Goal: Find specific page/section: Find specific page/section

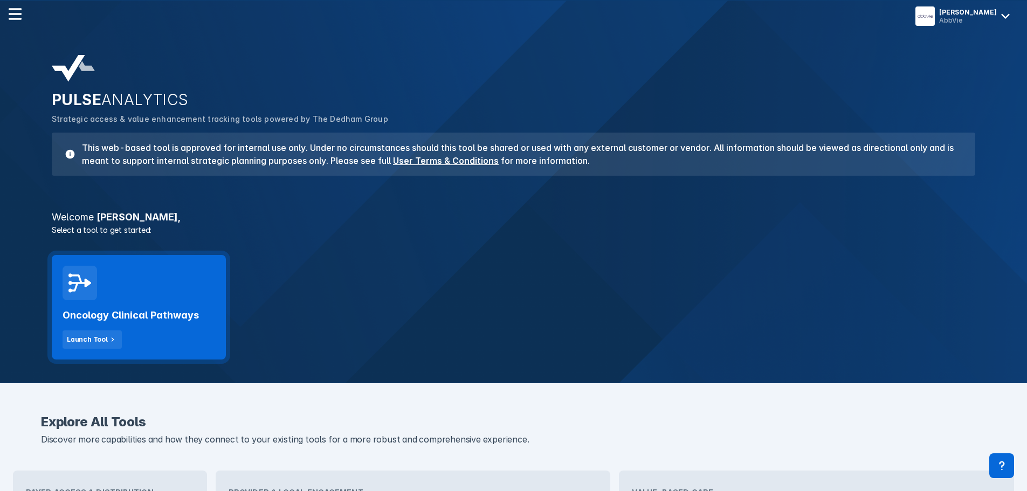
click at [156, 306] on div "Oncology Clinical Pathways Launch Tool" at bounding box center [139, 324] width 153 height 49
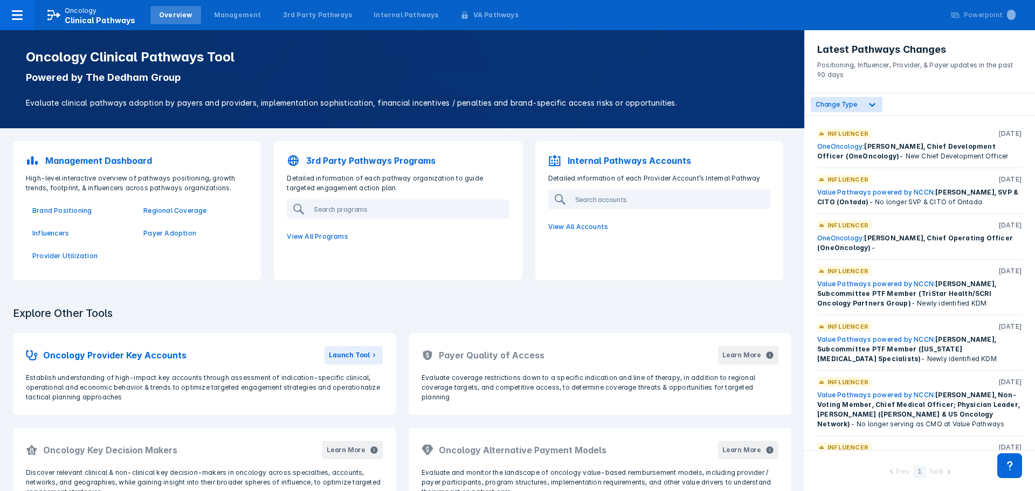
click at [610, 162] on p "Internal Pathways Accounts" at bounding box center [629, 160] width 123 height 13
